Goal: Information Seeking & Learning: Learn about a topic

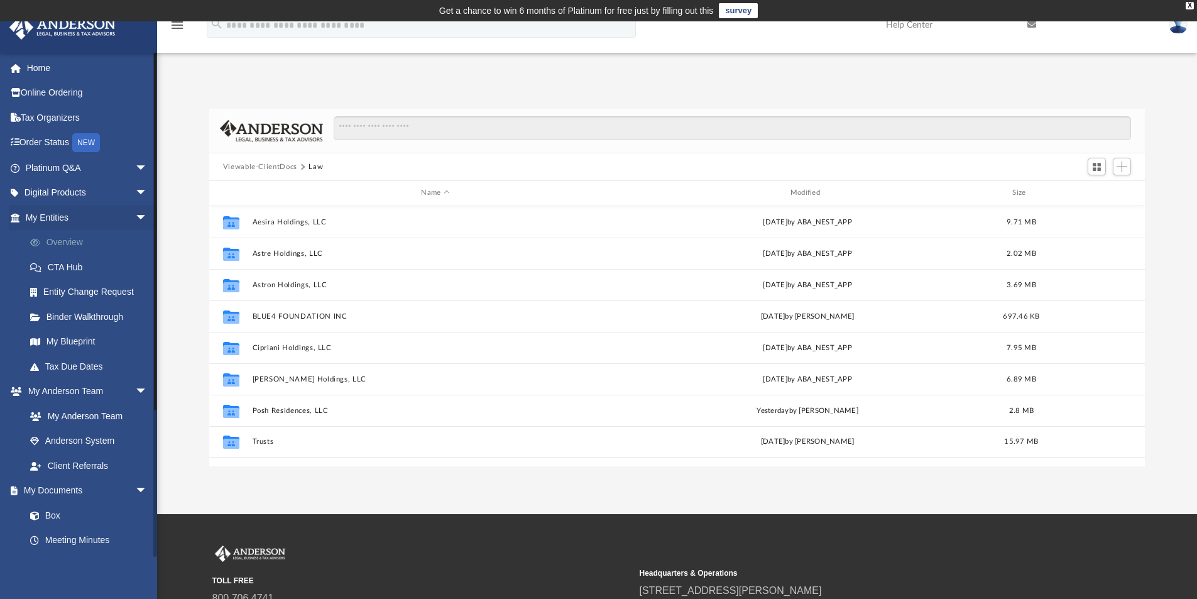
scroll to position [276, 926]
click at [38, 62] on link "Home" at bounding box center [88, 67] width 158 height 25
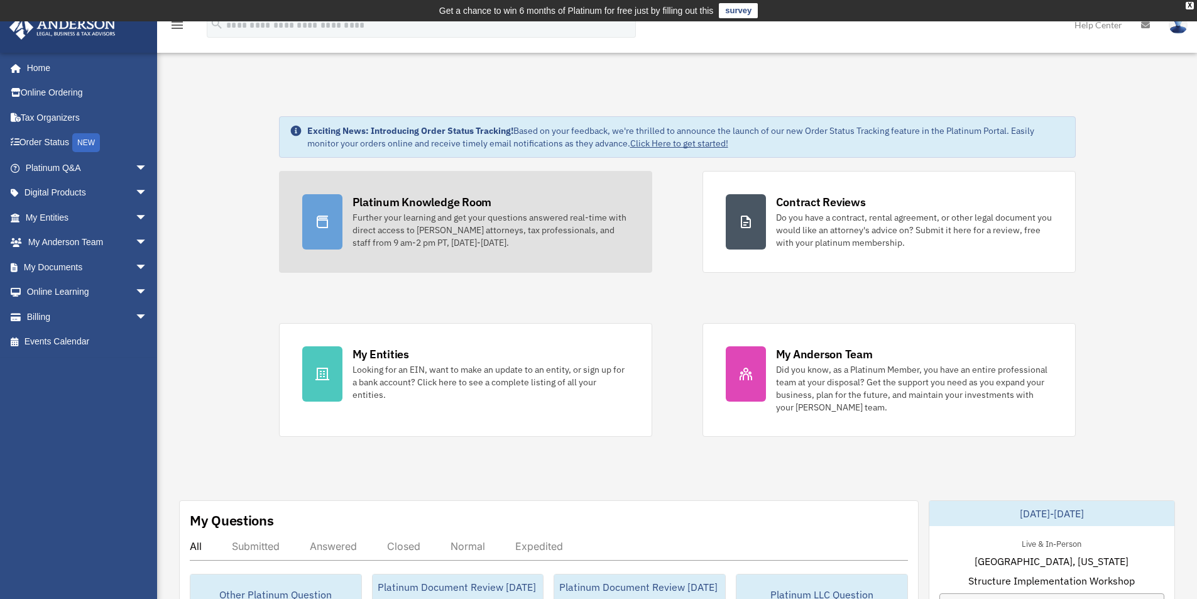
click at [384, 192] on link "Platinum Knowledge Room Further your learning and get your questions answered r…" at bounding box center [465, 222] width 373 height 102
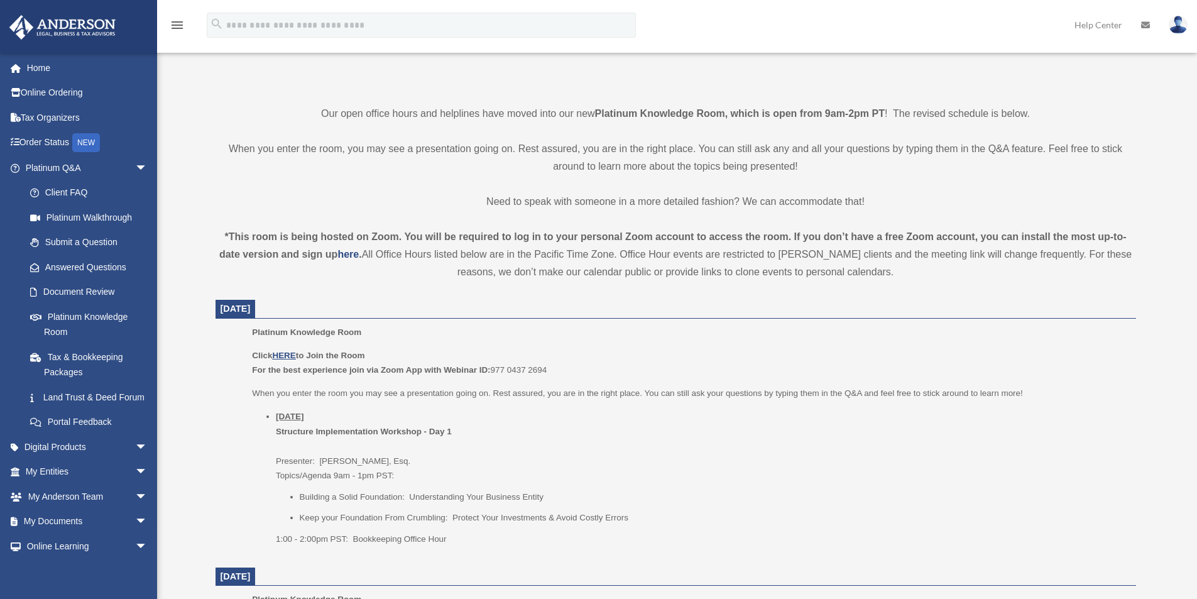
scroll to position [315, 0]
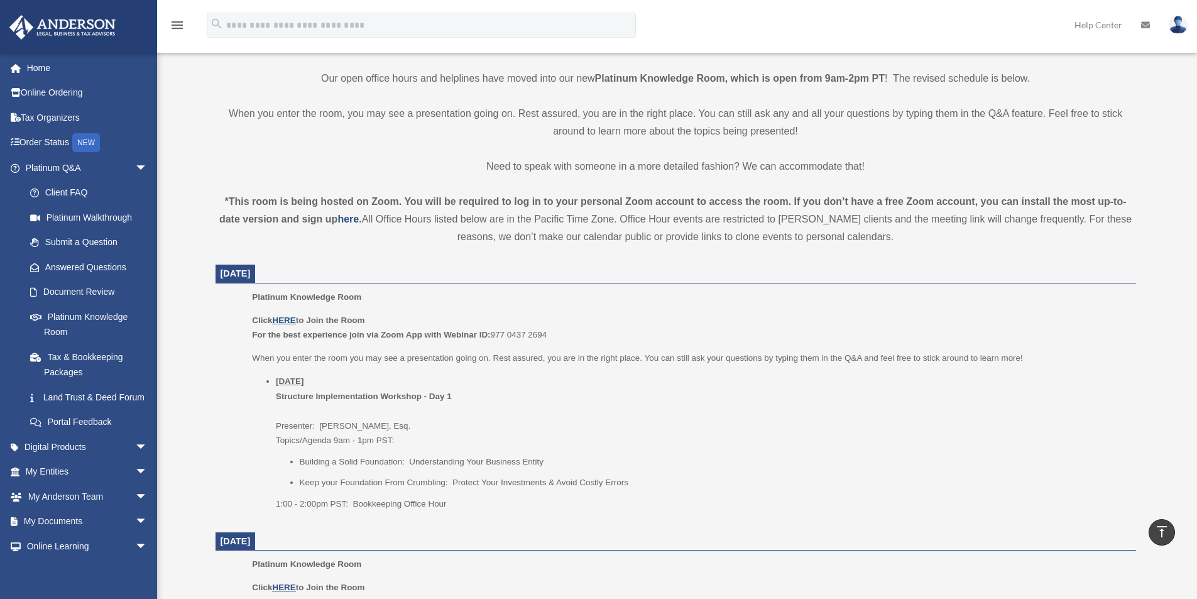
click at [284, 316] on u "HERE" at bounding box center [283, 319] width 23 height 9
